Goal: Task Accomplishment & Management: Manage account settings

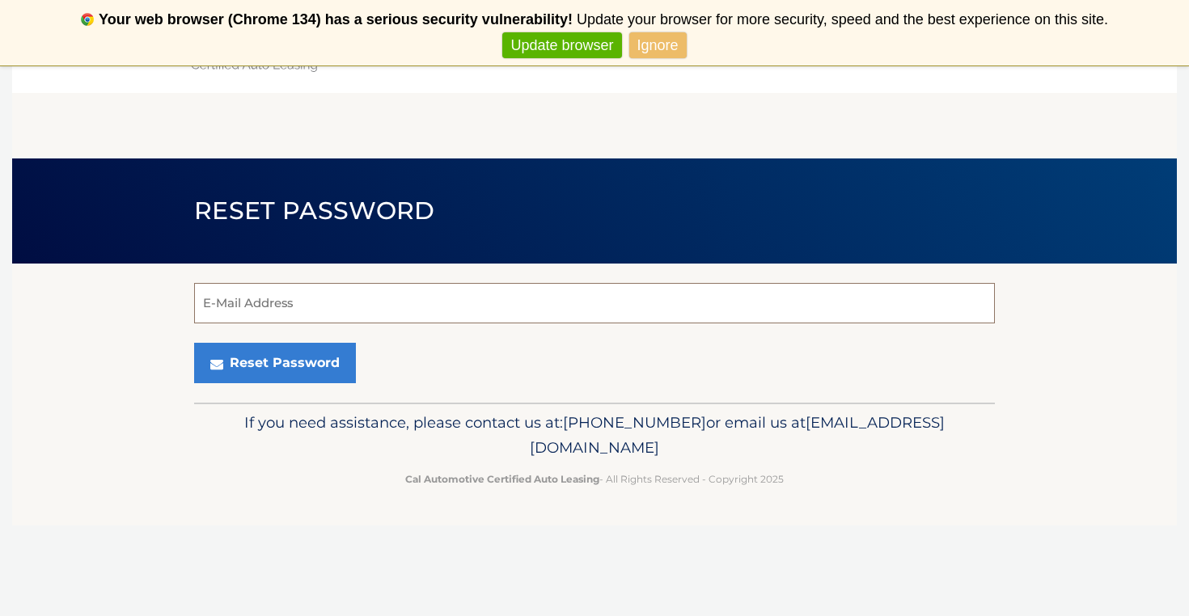
click at [234, 306] on input "E-Mail Address" at bounding box center [594, 303] width 801 height 40
type input "debawestfall@gmail.com"
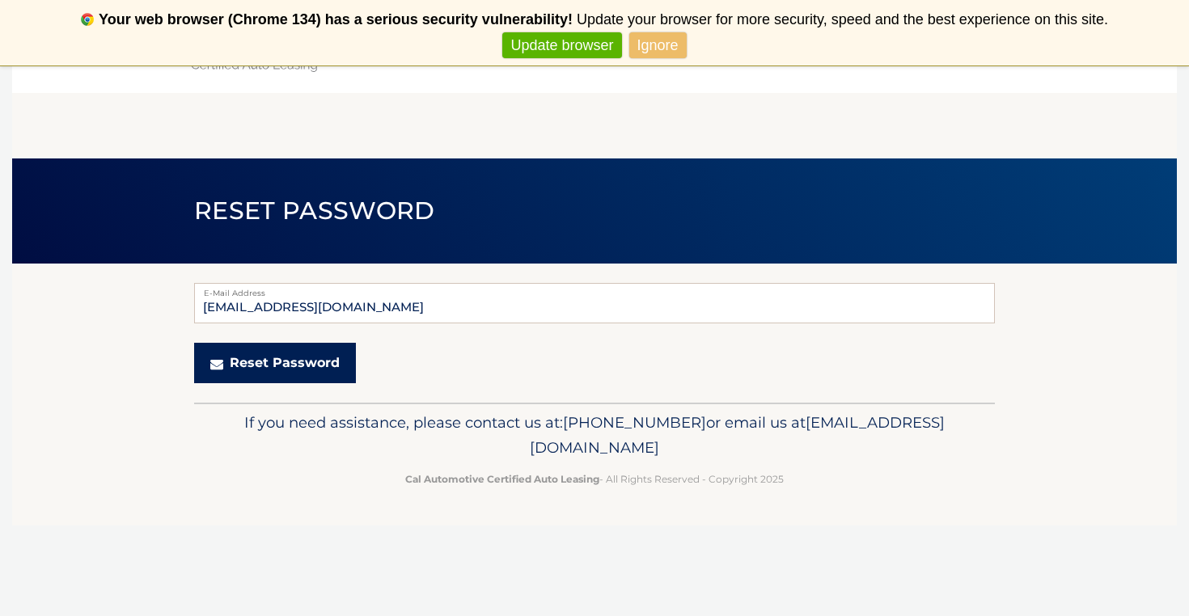
click at [287, 367] on button "Reset Password" at bounding box center [275, 363] width 162 height 40
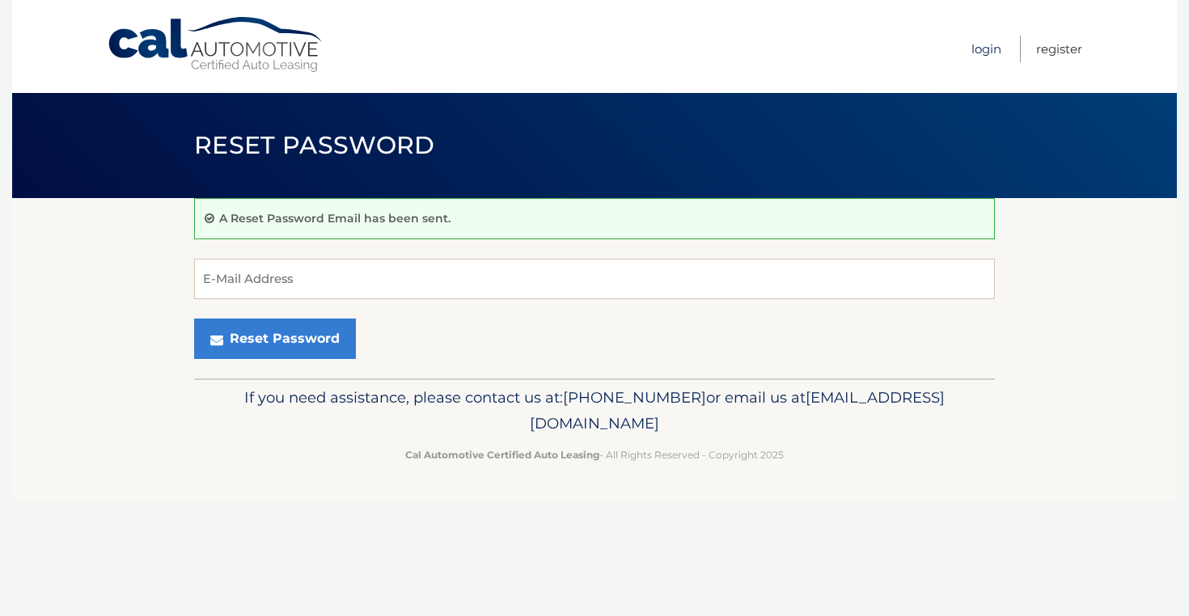
click at [987, 46] on link "Login" at bounding box center [986, 49] width 30 height 27
